Goal: Information Seeking & Learning: Find specific fact

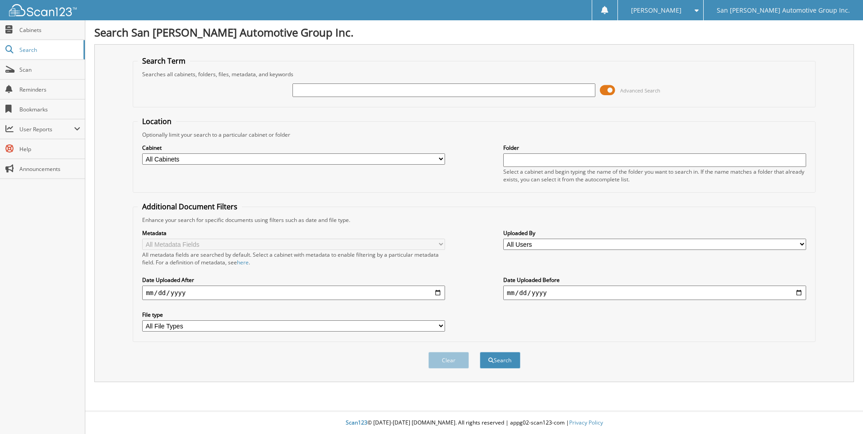
click at [341, 83] on div at bounding box center [444, 90] width 303 height 15
type input "towing"
click at [480, 352] on button "Search" at bounding box center [500, 360] width 41 height 17
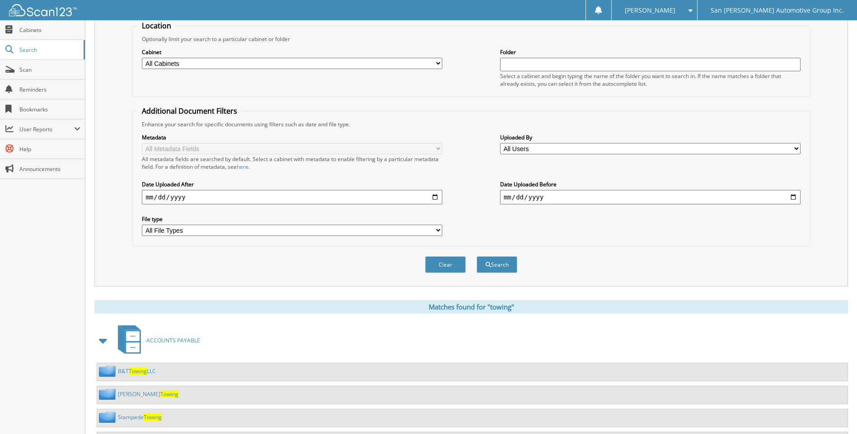
scroll to position [30, 0]
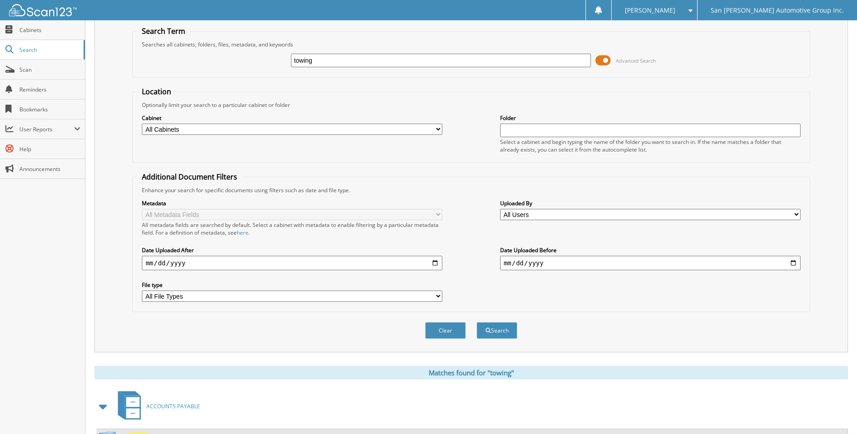
drag, startPoint x: 336, startPoint y: 56, endPoint x: 249, endPoint y: 70, distance: 88.2
click at [249, 70] on div "towing Advanced Search" at bounding box center [470, 60] width 667 height 24
type input "e & J"
click at [476, 322] on button "Search" at bounding box center [496, 330] width 41 height 17
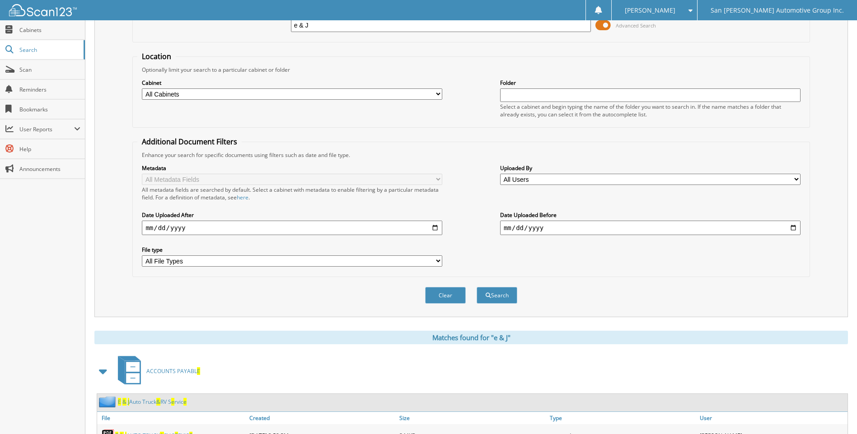
scroll to position [106, 0]
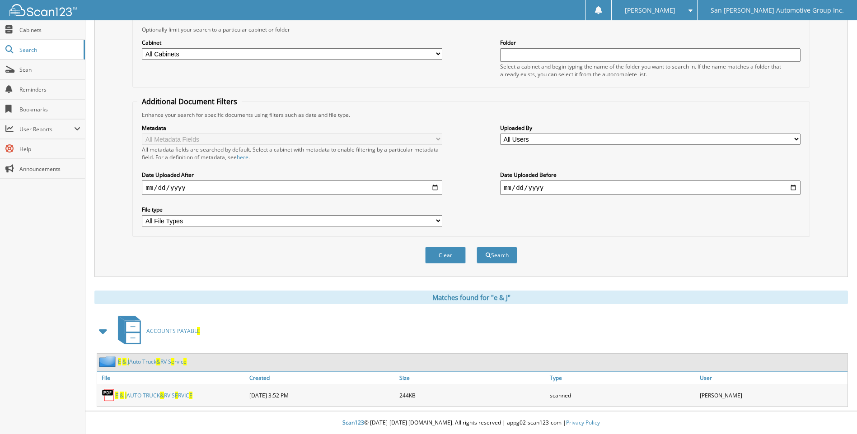
click at [145, 393] on link "E & J AUTO TRUCK & RV S E RVIC E" at bounding box center [153, 396] width 77 height 8
click at [139, 396] on link "E & J AUTO TRUCK & RV S E RVIC E" at bounding box center [153, 396] width 77 height 8
click at [131, 358] on link "E & J Auto Truck & RV S e rvic e" at bounding box center [152, 362] width 69 height 8
